Goal: Information Seeking & Learning: Check status

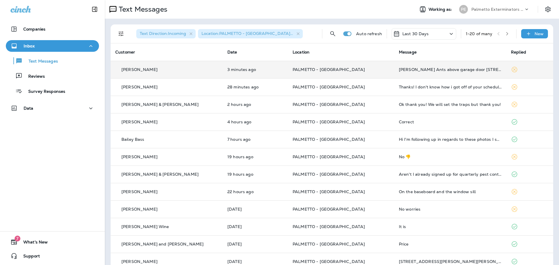
click at [360, 68] on p "PALMETTO - [GEOGRAPHIC_DATA]" at bounding box center [340, 69] width 97 height 5
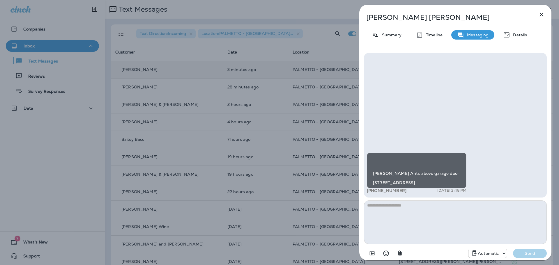
scroll to position [0, 0]
click at [543, 13] on icon "button" at bounding box center [541, 14] width 7 height 7
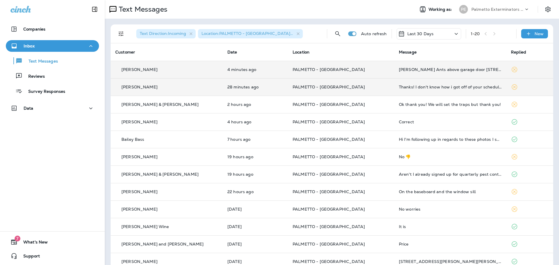
click at [360, 86] on p "PALMETTO - [GEOGRAPHIC_DATA]" at bounding box center [340, 87] width 97 height 5
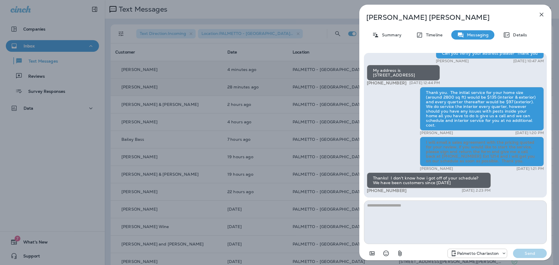
click at [541, 13] on icon "button" at bounding box center [541, 14] width 7 height 7
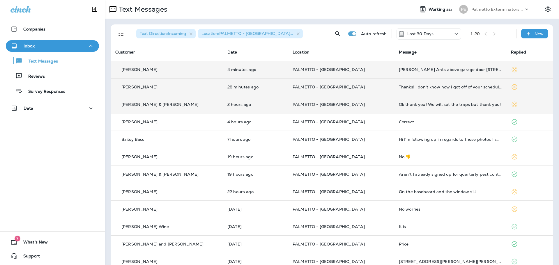
click at [367, 106] on p "PALMETTO - [GEOGRAPHIC_DATA]" at bounding box center [340, 104] width 97 height 5
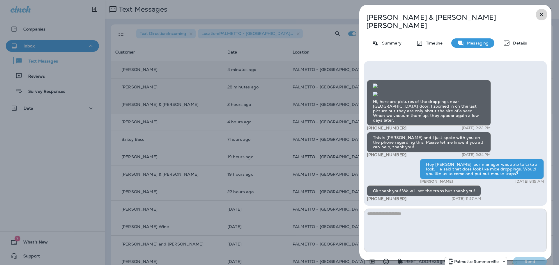
click at [542, 15] on icon "button" at bounding box center [541, 15] width 4 height 4
